Goal: Task Accomplishment & Management: Manage account settings

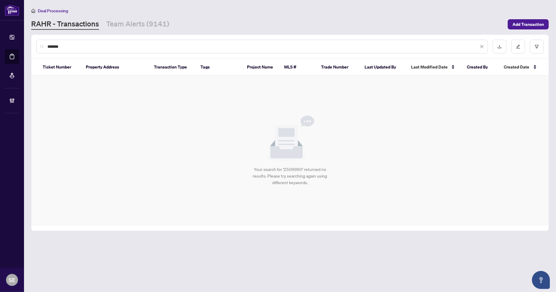
drag, startPoint x: 58, startPoint y: 45, endPoint x: 28, endPoint y: 45, distance: 30.0
click at [1, 44] on div "Dashboard Deal Processing Mortgage Referrals Brokerage Management SE [PERSON_NA…" at bounding box center [278, 146] width 556 height 292
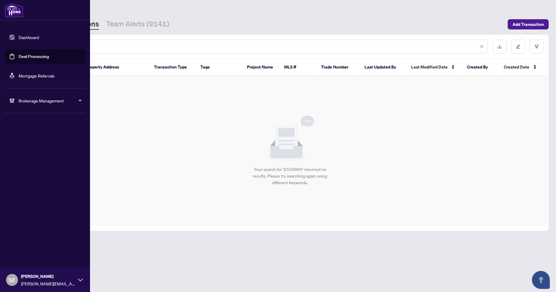
paste input "text"
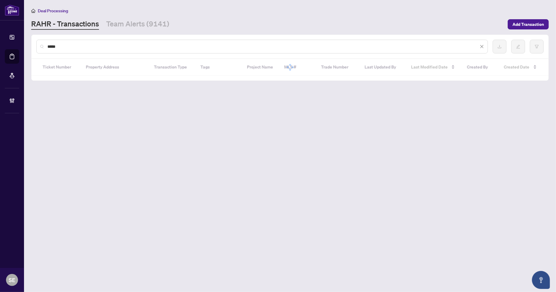
click at [173, 43] on input "*****" at bounding box center [262, 46] width 431 height 7
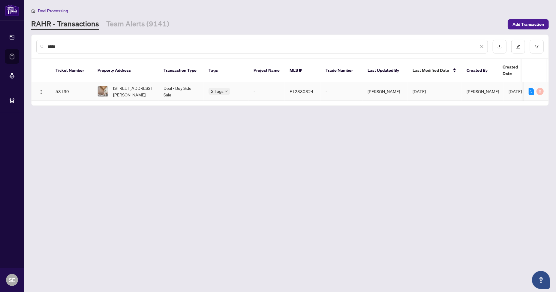
type input "*****"
click at [208, 89] on div "Deposit Submitted Submitted for Review" at bounding box center [208, 89] width 0 height 0
click at [304, 88] on span "E12330324" at bounding box center [301, 90] width 24 height 5
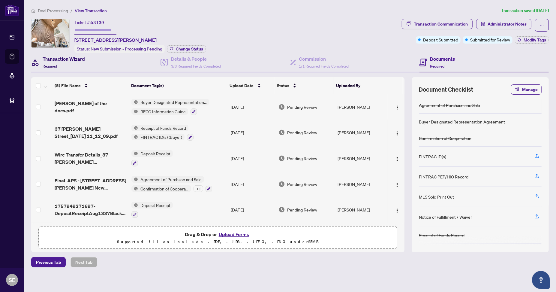
click at [65, 60] on h4 "Transaction Wizard" at bounding box center [64, 58] width 42 height 7
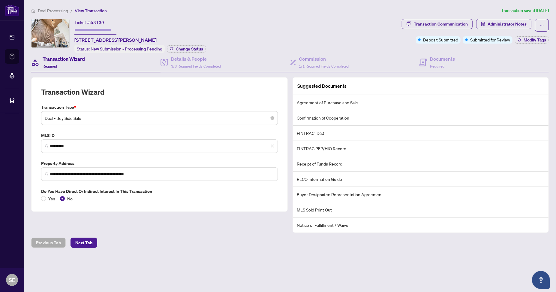
click at [316, 45] on div "Ticket #: 53139 [STREET_ADDRESS][PERSON_NAME] Status: New Submission - Processi…" at bounding box center [215, 36] width 368 height 34
click at [314, 64] on span "1/1 Required Fields Completed" at bounding box center [324, 66] width 50 height 4
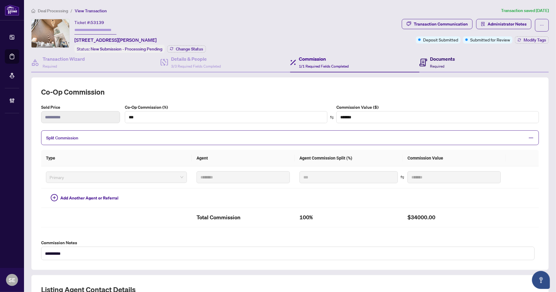
click at [442, 57] on h4 "Documents" at bounding box center [442, 58] width 25 height 7
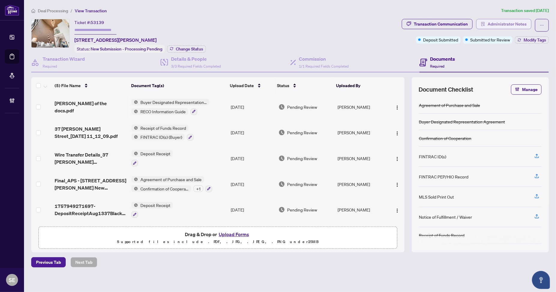
click at [495, 21] on span "Administrator Notes" at bounding box center [506, 24] width 39 height 10
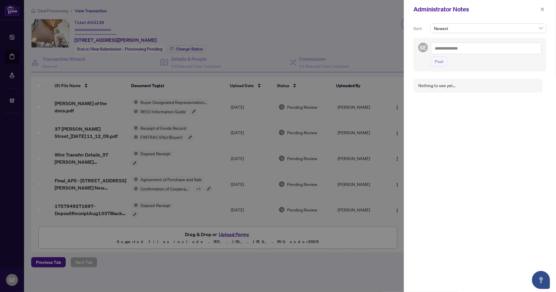
drag, startPoint x: 471, startPoint y: 49, endPoint x: 522, endPoint y: 21, distance: 57.6
click at [472, 48] on textarea at bounding box center [486, 48] width 111 height 11
click at [461, 45] on textarea at bounding box center [486, 48] width 111 height 11
click at [540, 9] on icon "close" at bounding box center [542, 9] width 4 height 4
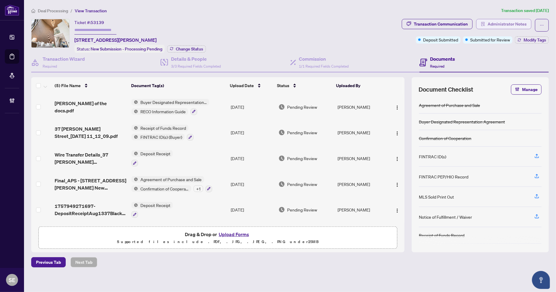
click at [517, 20] on span "Administrator Notes" at bounding box center [506, 24] width 39 height 10
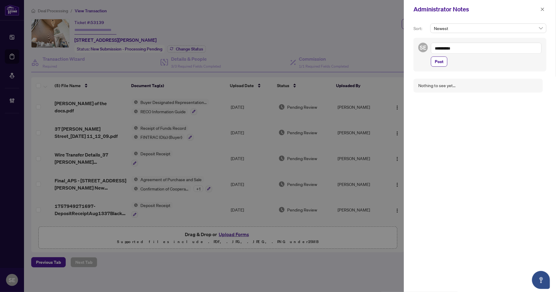
click at [469, 49] on textarea "**********" at bounding box center [486, 48] width 111 height 11
click at [458, 53] on span "Deal s Central" at bounding box center [458, 52] width 25 height 5
type textarea "**********"
click at [438, 66] on span "Post" at bounding box center [439, 68] width 9 height 10
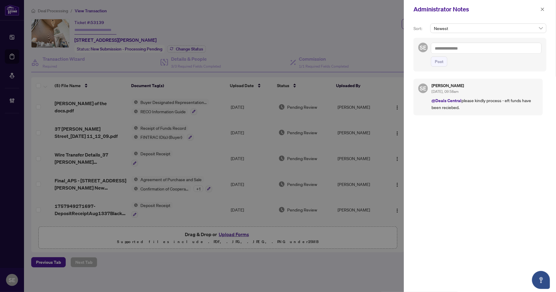
drag, startPoint x: 477, startPoint y: 102, endPoint x: 510, endPoint y: 90, distance: 35.7
click at [477, 101] on p "@Deals Central please kindly process - eft funds have been reciebed." at bounding box center [484, 103] width 106 height 13
drag, startPoint x: 542, startPoint y: 9, endPoint x: 433, endPoint y: 34, distance: 111.9
click at [541, 9] on icon "close" at bounding box center [542, 9] width 4 height 4
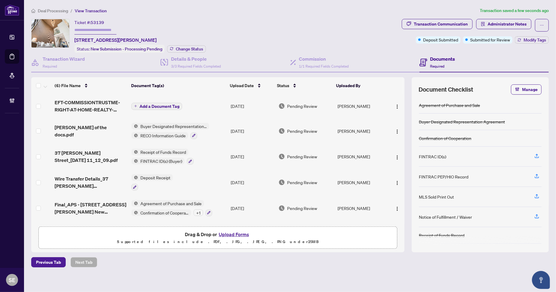
click at [94, 99] on span "EFT-COMMISSIONTRUSTME-RIGHT-AT-HOME-REALTY-INC.PDF" at bounding box center [91, 106] width 72 height 14
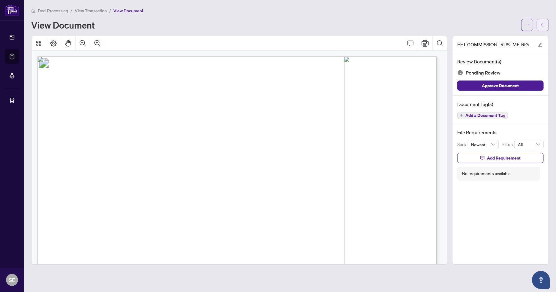
click at [540, 26] on button "button" at bounding box center [543, 25] width 12 height 12
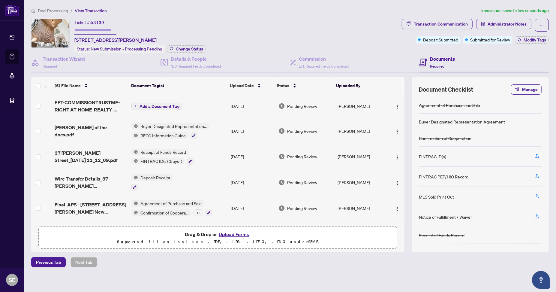
click at [158, 105] on span "Add a Document Tag" at bounding box center [159, 106] width 40 height 4
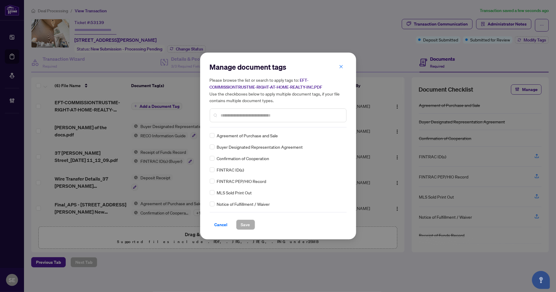
click at [256, 124] on div "Manage document tags Please browse the list or search to apply tags to: EFT-COM…" at bounding box center [278, 94] width 137 height 65
click at [231, 111] on div at bounding box center [278, 115] width 137 height 14
click at [246, 220] on span "Save" at bounding box center [245, 225] width 9 height 10
